Goal: Task Accomplishment & Management: Manage account settings

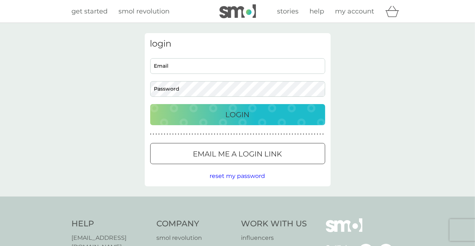
click at [220, 67] on input "Email" at bounding box center [237, 66] width 175 height 16
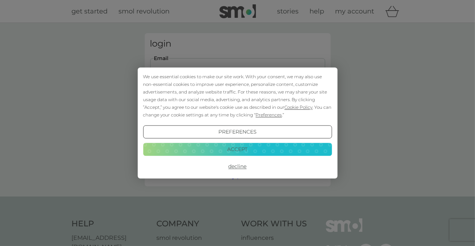
type input "[EMAIL_ADDRESS][DOMAIN_NAME]"
click at [231, 166] on button "Decline" at bounding box center [237, 166] width 189 height 13
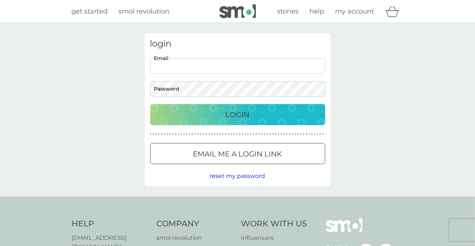
click at [199, 69] on input "Email" at bounding box center [237, 66] width 175 height 16
type input "[EMAIL_ADDRESS][DOMAIN_NAME]"
click at [150, 104] on button "Login" at bounding box center [237, 114] width 175 height 21
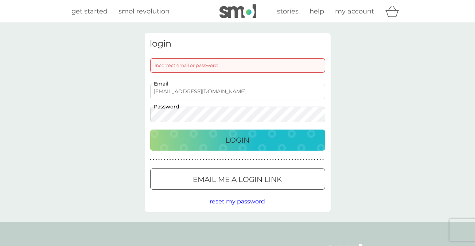
click at [196, 63] on div "Incorrect email or password" at bounding box center [237, 65] width 175 height 15
click at [150, 130] on button "Login" at bounding box center [237, 140] width 175 height 21
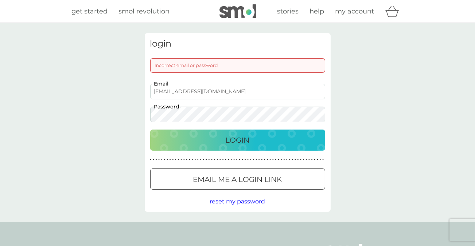
click at [250, 134] on button "Login" at bounding box center [237, 140] width 175 height 21
click at [244, 142] on p "Login" at bounding box center [237, 140] width 24 height 12
click at [150, 130] on button "Login" at bounding box center [237, 140] width 175 height 21
click at [261, 137] on div "Login" at bounding box center [237, 140] width 160 height 12
click at [202, 94] on input "[EMAIL_ADDRESS][DOMAIN_NAME]" at bounding box center [237, 92] width 175 height 16
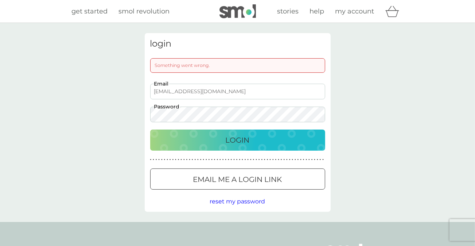
click at [246, 135] on p "Login" at bounding box center [237, 140] width 24 height 12
